Goal: Task Accomplishment & Management: Manage account settings

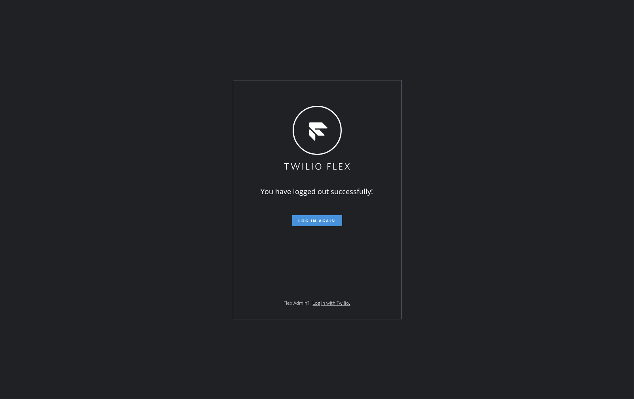
click at [312, 218] on span "Log in again" at bounding box center [317, 221] width 37 height 6
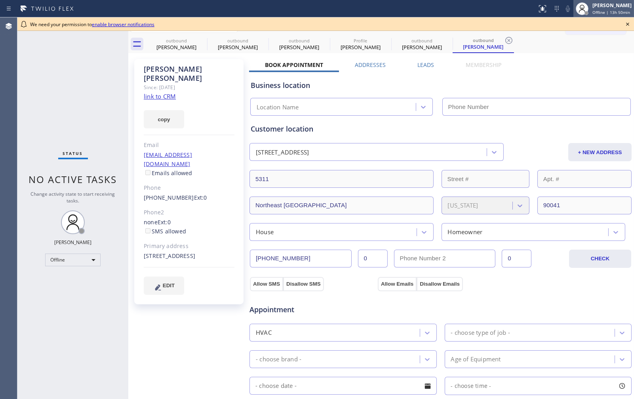
click at [596, 10] on span "Offline | 13h 50min" at bounding box center [611, 13] width 38 height 6
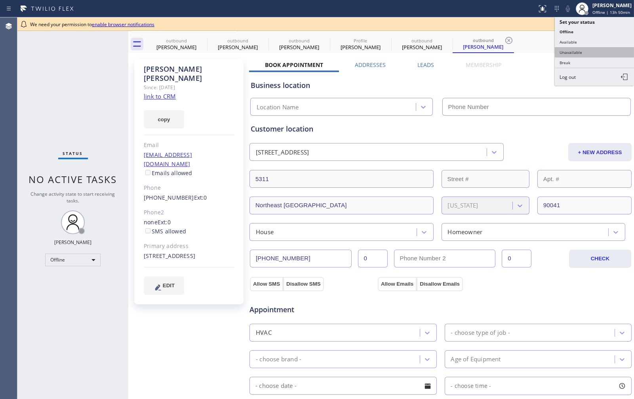
click at [587, 52] on button "Unavailable" at bounding box center [594, 52] width 79 height 10
type input "[PHONE_NUMBER]"
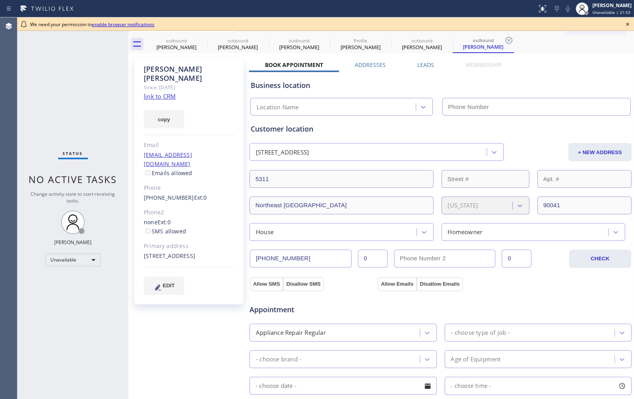
click at [628, 26] on icon at bounding box center [628, 24] width 10 height 10
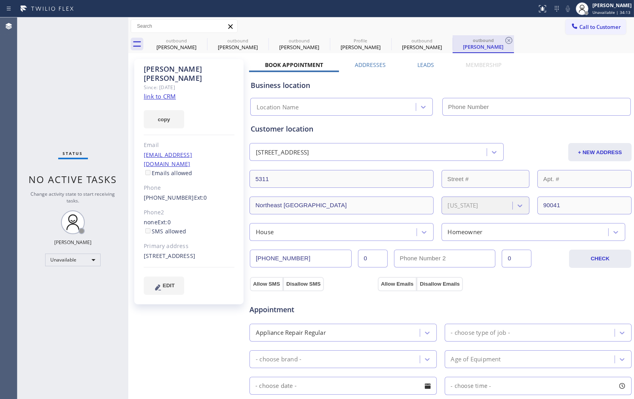
click at [480, 47] on div "[PERSON_NAME]" at bounding box center [483, 46] width 60 height 7
click at [51, 325] on div "Status No active tasks Change activity state to start receiving tasks. [PERSON_…" at bounding box center [72, 207] width 111 height 381
click at [55, 330] on div "Status No active tasks Change activity state to start receiving tasks. [PERSON_…" at bounding box center [72, 207] width 111 height 381
click at [27, 114] on div "Status No active tasks Change activity state to start receiving tasks. [PERSON_…" at bounding box center [72, 207] width 111 height 381
